Goal: Information Seeking & Learning: Learn about a topic

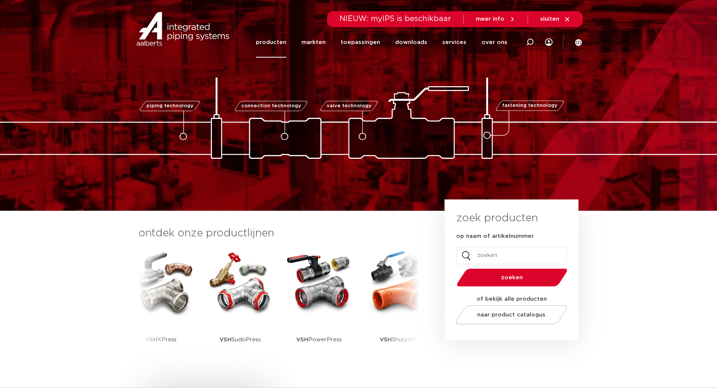
click at [285, 43] on link "producten" at bounding box center [271, 42] width 30 height 30
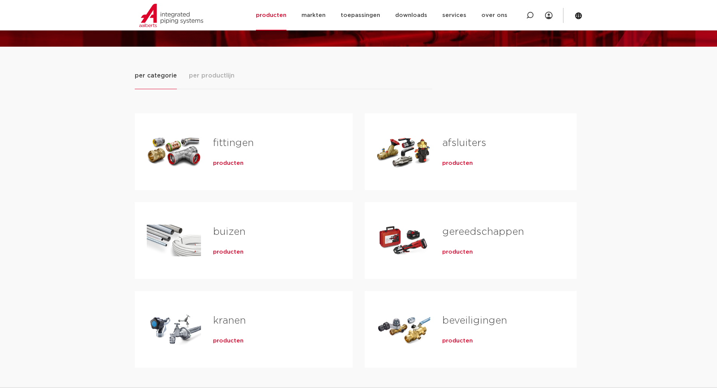
scroll to position [75, 0]
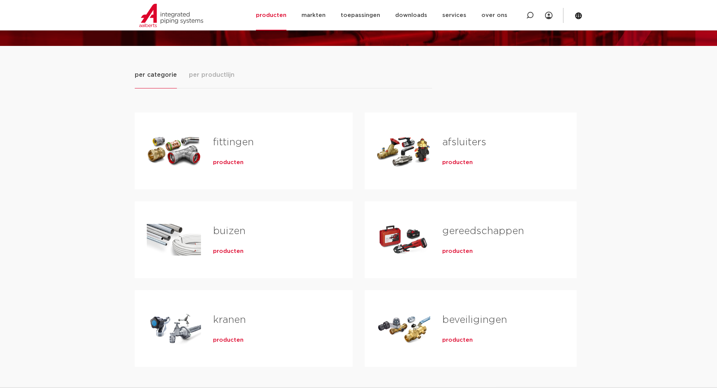
click at [228, 160] on span "producten" at bounding box center [228, 163] width 30 height 8
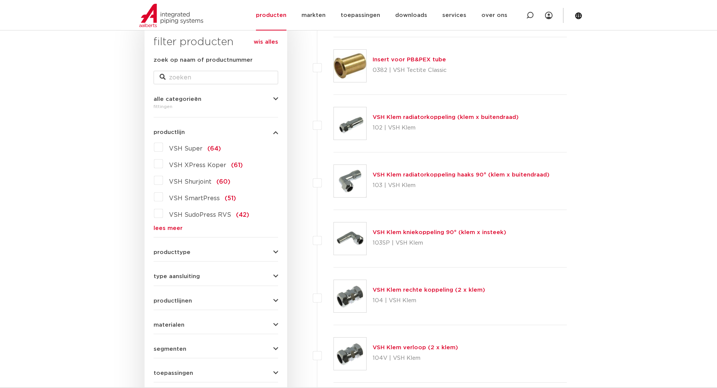
scroll to position [188, 0]
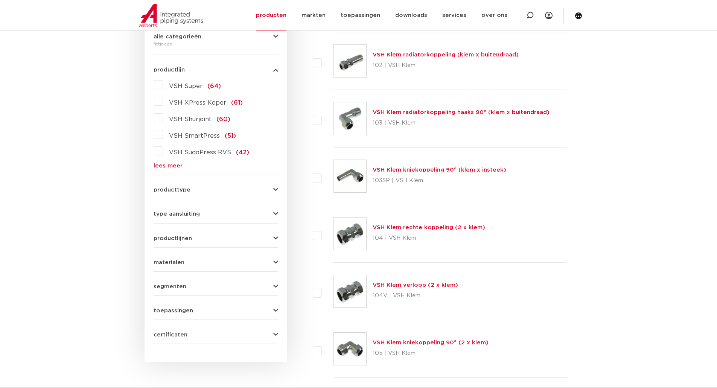
click at [172, 165] on link "lees meer" at bounding box center [216, 166] width 125 height 6
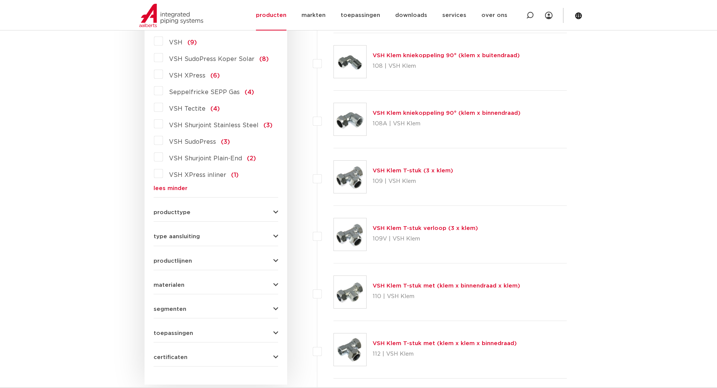
scroll to position [828, 0]
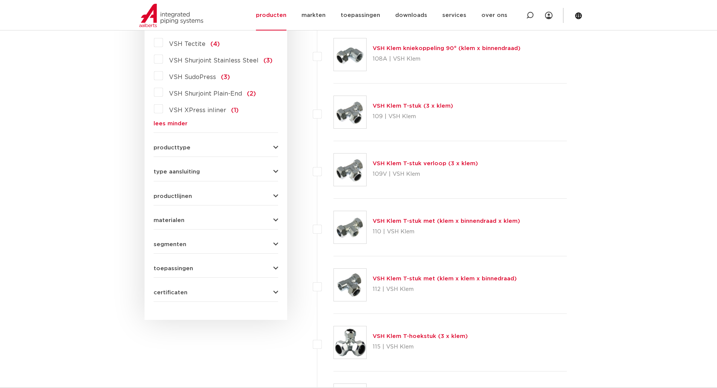
click at [180, 145] on span "producttype" at bounding box center [172, 148] width 37 height 6
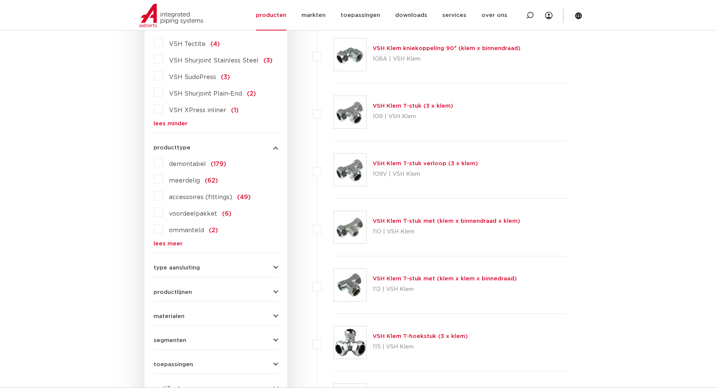
click at [180, 145] on span "producttype" at bounding box center [172, 148] width 37 height 6
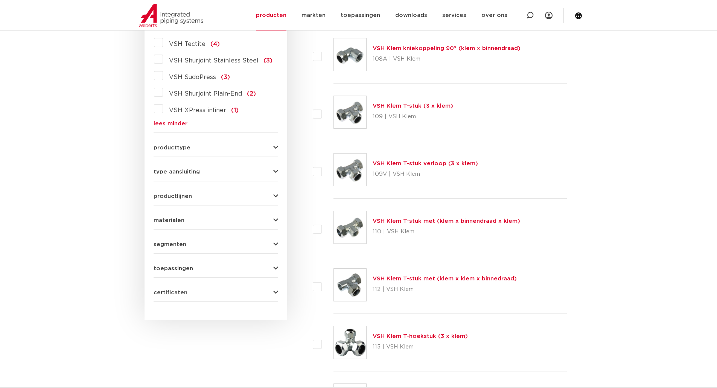
click at [177, 169] on span "type aansluiting" at bounding box center [177, 172] width 46 height 6
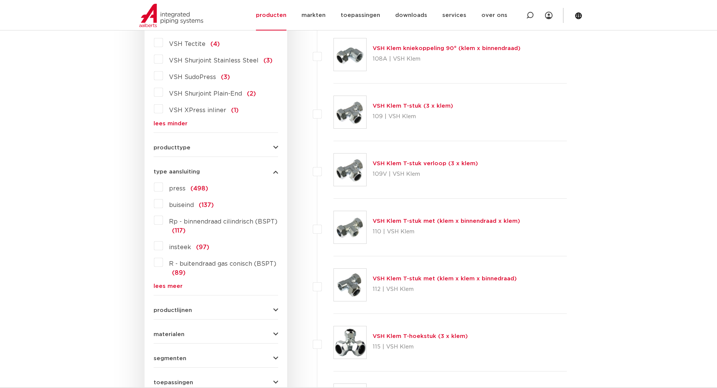
click at [175, 169] on span "type aansluiting" at bounding box center [177, 172] width 46 height 6
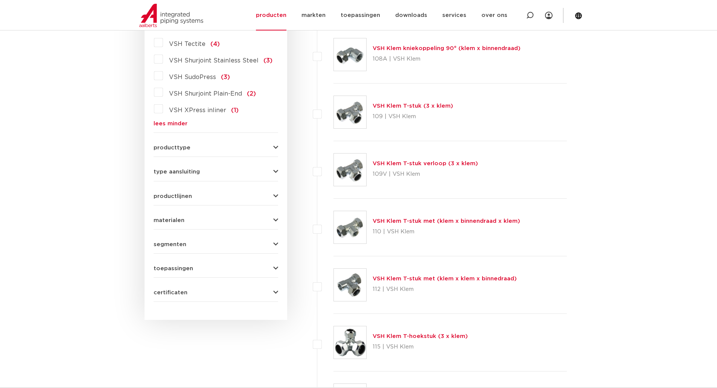
click at [171, 193] on span "productlijnen" at bounding box center [173, 196] width 38 height 6
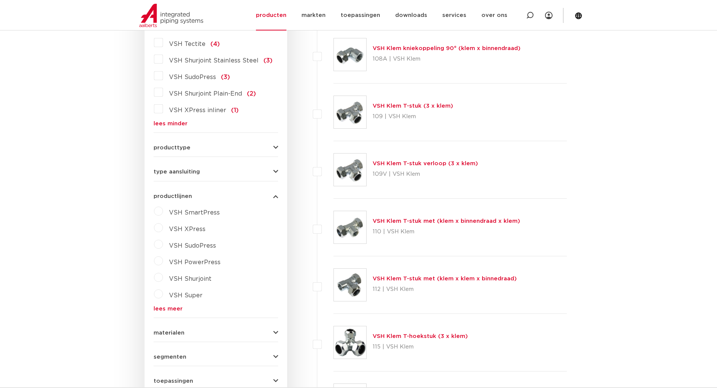
click at [163, 306] on link "lees meer" at bounding box center [216, 309] width 125 height 6
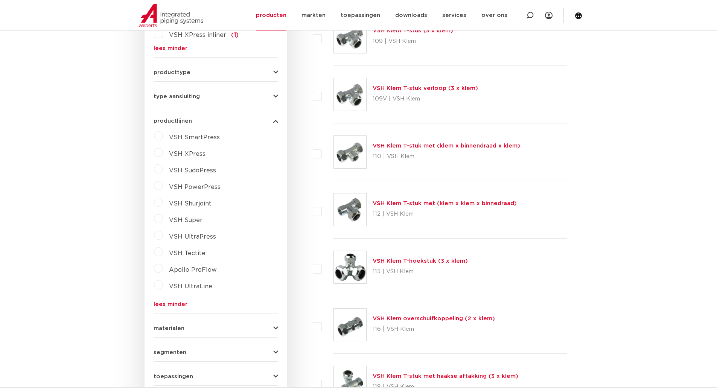
click at [163, 130] on label "VSH SmartPress" at bounding box center [191, 136] width 57 height 12
click at [223, 163] on div "VSH XPress" at bounding box center [220, 169] width 115 height 12
click at [221, 149] on div "VSH XPress" at bounding box center [220, 152] width 115 height 12
click at [171, 134] on span "VSH SmartPress" at bounding box center [194, 137] width 51 height 6
click at [223, 146] on select "maak een keuze VSH SmartPress afsluiters VSH SmartPress fittingen" at bounding box center [222, 154] width 107 height 17
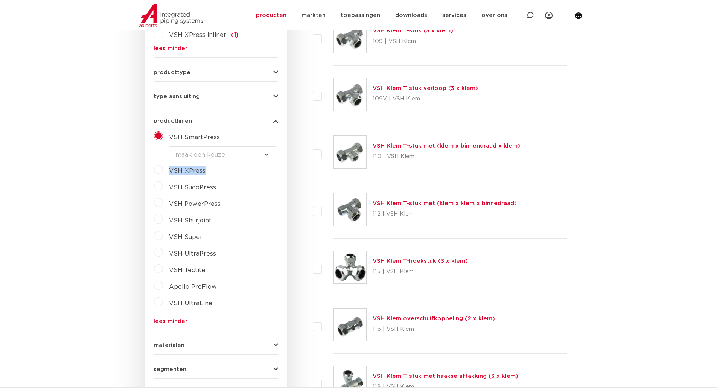
click at [156, 159] on div "VSH SmartPress maak een keuze VSH SmartPress afsluiters VSH SmartPress fittinge…" at bounding box center [216, 227] width 125 height 194
click at [163, 163] on label "VSH XPress" at bounding box center [184, 169] width 43 height 12
click at [203, 169] on select "maak een keuze VSH XPress RVS 304 fittingen VSH XPress Staalverzinkt fittingen …" at bounding box center [222, 171] width 107 height 17
drag, startPoint x: 134, startPoint y: 151, endPoint x: 142, endPoint y: 152, distance: 8.0
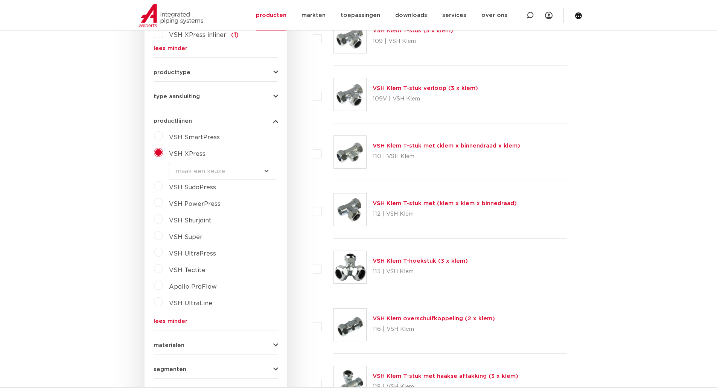
click at [195, 184] on span "VSH SudoPress" at bounding box center [192, 187] width 47 height 6
click at [196, 179] on select "maak een keuze VSH SudoPress Koper Gas fittingen VSH SudoXPress Staalverzinkt b…" at bounding box center [222, 187] width 107 height 17
drag, startPoint x: 135, startPoint y: 175, endPoint x: 141, endPoint y: 175, distance: 6.0
click at [202, 201] on span "VSH PowerPress" at bounding box center [195, 204] width 52 height 6
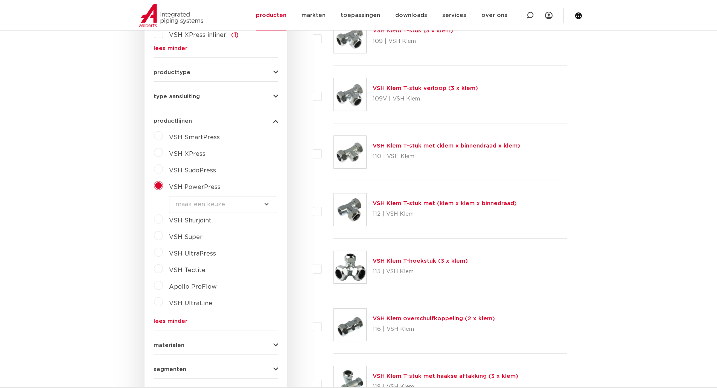
click at [202, 196] on select "maak een keuze VSH PowerPress fittingen VSH PowerPress appendages VSH PowerPres…" at bounding box center [222, 204] width 107 height 17
drag, startPoint x: 100, startPoint y: 202, endPoint x: 173, endPoint y: 203, distance: 73.0
click at [198, 134] on span "VSH SmartPress" at bounding box center [194, 137] width 51 height 6
click at [187, 168] on span "VSH XPress" at bounding box center [187, 171] width 36 height 6
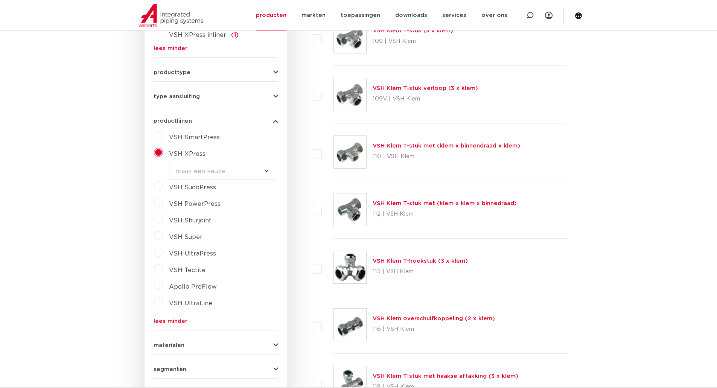
click at [189, 166] on select "maak een keuze VSH XPress RVS 304 fittingen VSH XPress Staalverzinkt fittingen …" at bounding box center [222, 171] width 107 height 17
click at [182, 300] on span "VSH UltraLine" at bounding box center [190, 303] width 43 height 6
click at [186, 295] on select "maak een keuze VSH UltraLine fittingen PPSU VSH UltraLine fittingen messing VSH…" at bounding box center [222, 303] width 107 height 17
click at [163, 262] on label "Apollo ProFlow" at bounding box center [190, 268] width 54 height 12
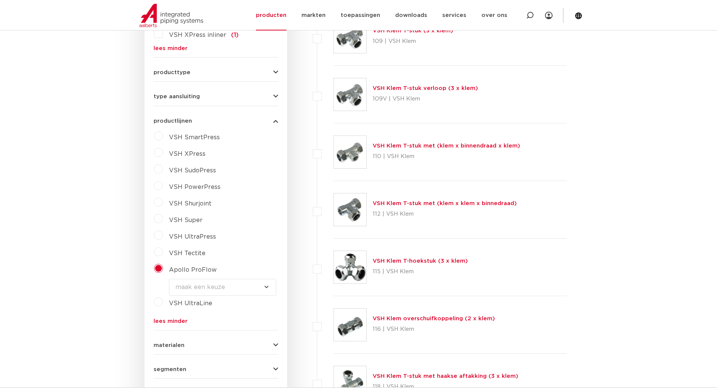
click at [195, 269] on div "VSH SmartPress maak een keuze VSH SmartPress afsluiters VSH SmartPress fittinge…" at bounding box center [216, 227] width 125 height 194
click at [195, 279] on select "maak een keuze Apollo FullFlow Staalverzinkt kogelkraan Apollo ProFlow statisch…" at bounding box center [222, 287] width 107 height 17
click at [191, 229] on label "VSH UltraPress" at bounding box center [189, 235] width 53 height 12
click at [190, 215] on label "VSH Super" at bounding box center [183, 219] width 40 height 12
click at [192, 229] on select "maak een keuze VSH Super Knel fittingen VSH Multi Super Knel fittingen VSH Supe…" at bounding box center [222, 237] width 107 height 17
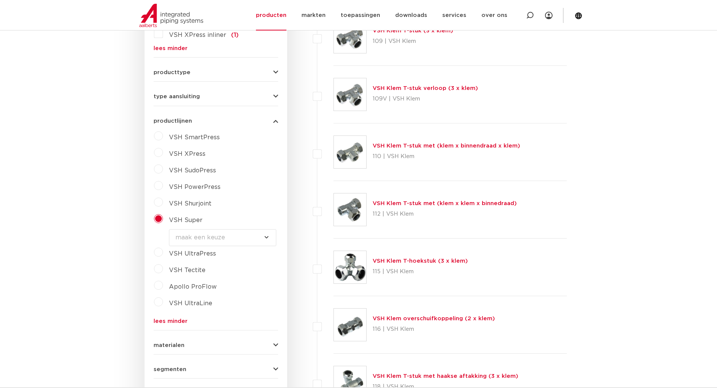
select select "4437"
click at [169, 229] on select "maak een keuze VSH Super Knel fittingen VSH Multi Super Knel fittingen VSH Supe…" at bounding box center [222, 237] width 107 height 17
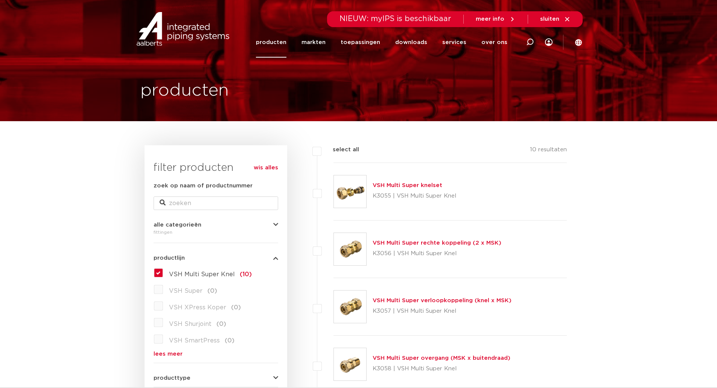
click at [408, 186] on link "VSH Multi Super knelset" at bounding box center [407, 185] width 70 height 6
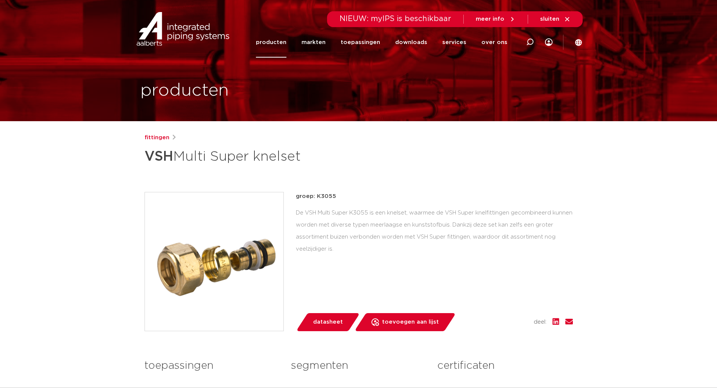
drag, startPoint x: 398, startPoint y: 246, endPoint x: 362, endPoint y: 238, distance: 36.6
click at [362, 238] on div "De VSH Multi Super K3055 is een knelset, waarmee de VSH Super knelfittingen gec…" at bounding box center [434, 231] width 277 height 48
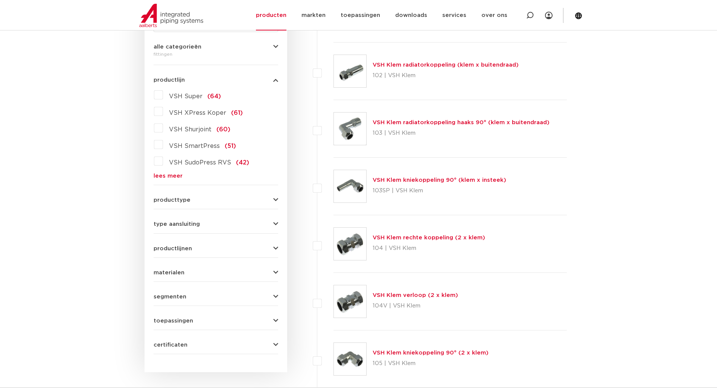
scroll to position [263, 0]
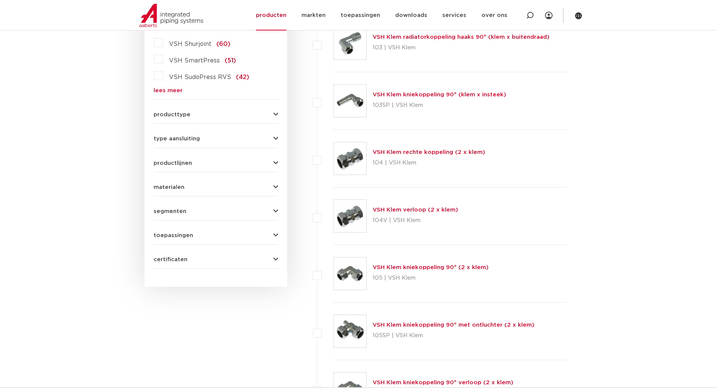
click at [188, 161] on span "productlijnen" at bounding box center [173, 163] width 38 height 6
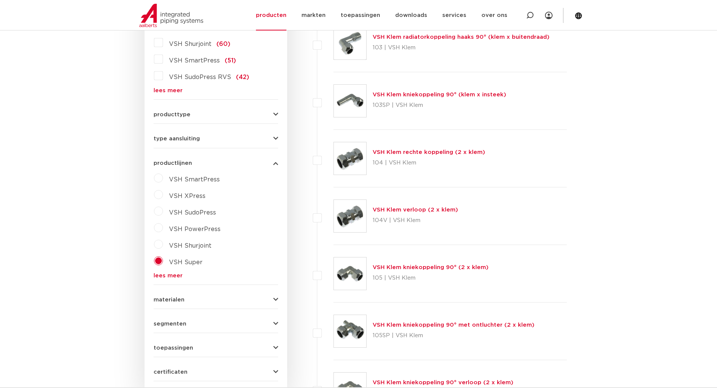
click at [168, 272] on div "VSH SmartPress maak een keuze VSH SmartPress afsluiters VSH SmartPress fittinge…" at bounding box center [216, 225] width 125 height 106
click at [168, 274] on link "lees meer" at bounding box center [216, 276] width 125 height 6
click at [191, 248] on span "VSH Shurjoint" at bounding box center [190, 246] width 43 height 6
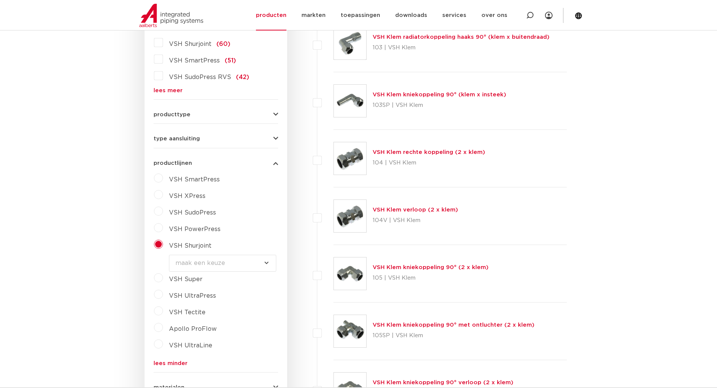
click at [200, 262] on select "maak een keuze VSH Shurjoint koppelingen VSH Shurjoint fittingen VSH Shurjoint …" at bounding box center [222, 263] width 107 height 17
click at [198, 248] on span "VSH Shurjoint" at bounding box center [190, 246] width 43 height 6
click at [195, 261] on span "VSH Super" at bounding box center [185, 262] width 33 height 6
click at [207, 282] on select "maak een keuze VSH Super Knel fittingen VSH Multi Super Knel fittingen VSH Supe…" at bounding box center [222, 279] width 107 height 17
click at [208, 282] on select "maak een keuze VSH Super Knel fittingen VSH Multi Super Knel fittingen VSH Supe…" at bounding box center [222, 279] width 107 height 17
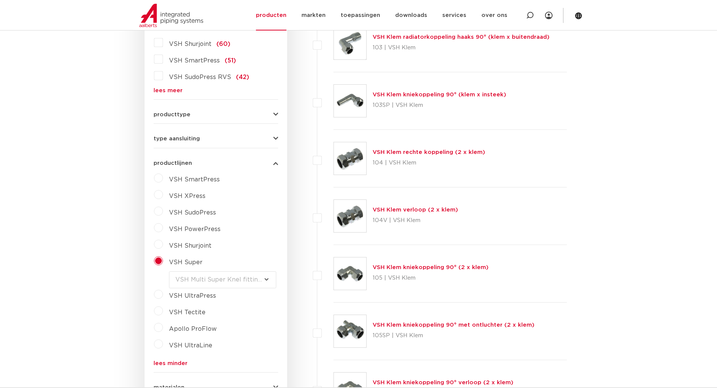
drag, startPoint x: 140, startPoint y: 287, endPoint x: 139, endPoint y: 292, distance: 5.7
click at [207, 294] on span "VSH UltraPress" at bounding box center [192, 296] width 47 height 6
click at [204, 295] on select "maak een keuze VSH UltraPress buizen VSH UltraPress fittingen VSH UltraPress Ga…" at bounding box center [222, 296] width 107 height 17
select select "47062"
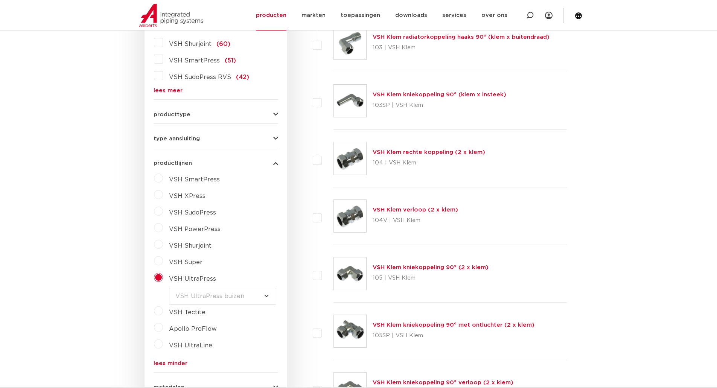
click at [169, 288] on select "maak een keuze VSH UltraPress buizen VSH UltraPress fittingen VSH UltraPress Ga…" at bounding box center [222, 296] width 107 height 17
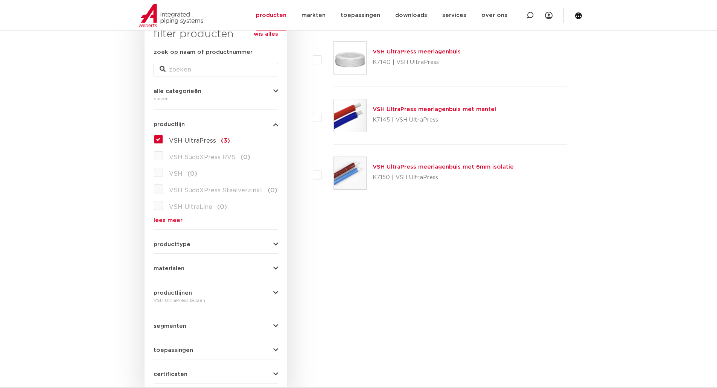
scroll to position [150, 0]
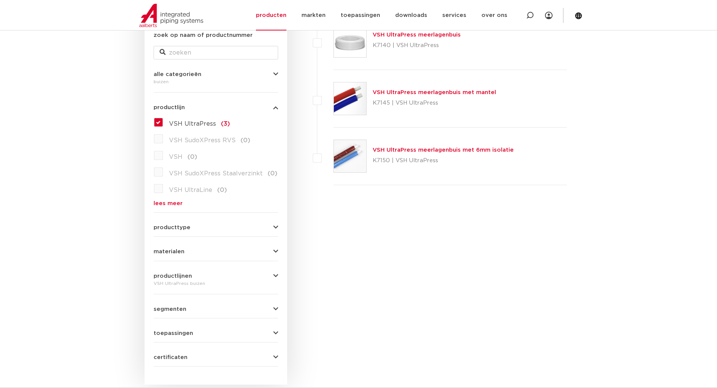
click at [165, 125] on label "VSH UltraPress (3)" at bounding box center [196, 122] width 67 height 12
click at [0, 0] on input "VSH UltraPress (3)" at bounding box center [0, 0] width 0 height 0
click at [176, 124] on span "VSH UltraPress" at bounding box center [192, 124] width 47 height 6
click at [0, 0] on input "VSH UltraPress (3)" at bounding box center [0, 0] width 0 height 0
click at [251, 277] on button "productlijnen" at bounding box center [216, 276] width 125 height 6
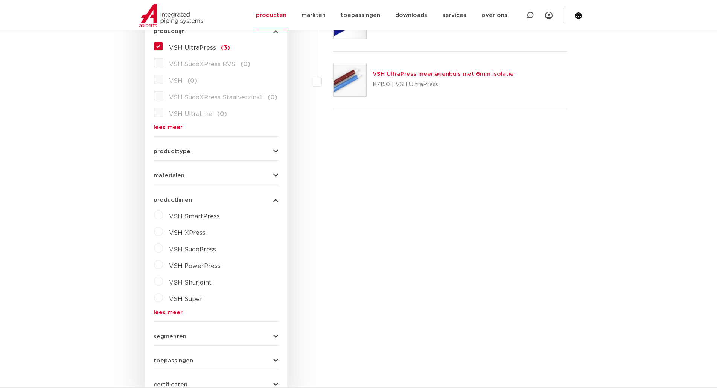
scroll to position [301, 0]
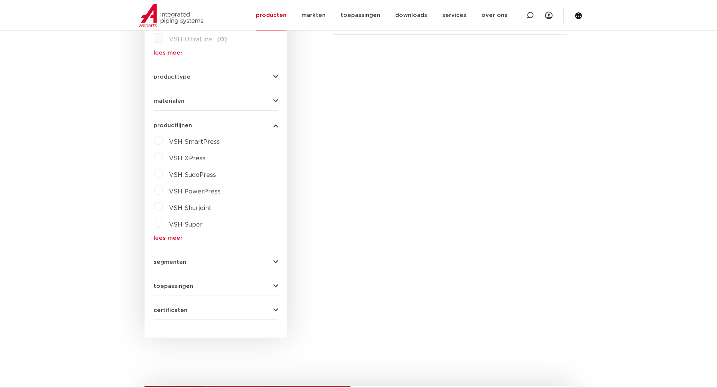
click at [172, 240] on link "lees meer" at bounding box center [216, 238] width 125 height 6
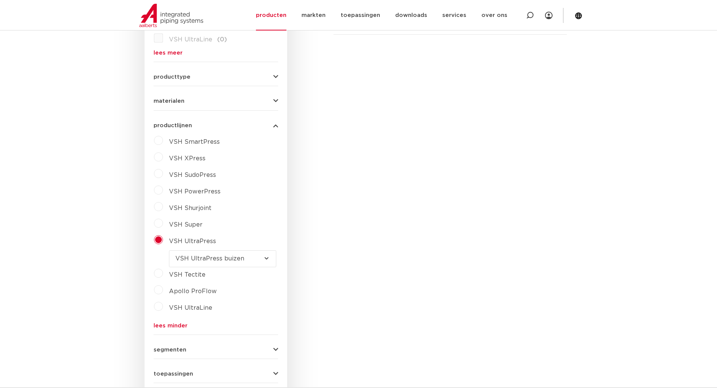
click at [193, 253] on select "maak een keuze VSH UltraPress buizen VSH UltraPress fittingen VSH UltraPress Ga…" at bounding box center [222, 258] width 107 height 17
select select "47065"
click at [169, 250] on select "maak een keuze VSH UltraPress buizen VSH UltraPress fittingen VSH UltraPress Ga…" at bounding box center [222, 258] width 107 height 17
